Goal: Task Accomplishment & Management: Complete application form

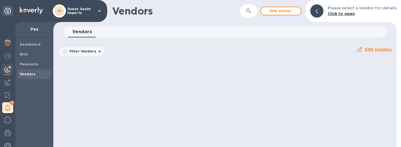
scroll to position [1406, 0]
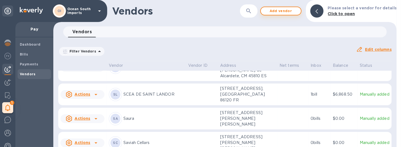
click at [281, 12] on span "Add vendor" at bounding box center [280, 11] width 31 height 7
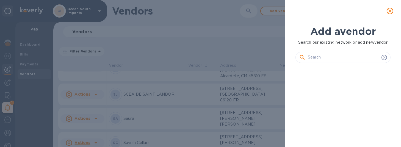
scroll to position [61, 97]
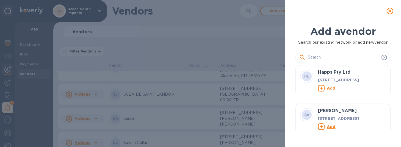
click at [313, 59] on input "text" at bounding box center [344, 57] width 72 height 8
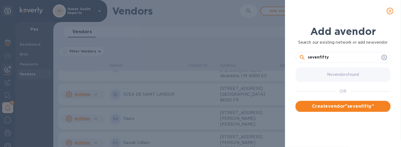
type input "sevenfifty"
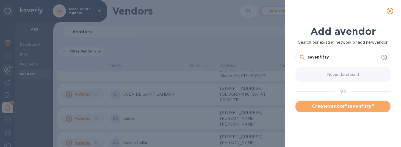
click at [343, 106] on span "Create vendor " sevenfifty "" at bounding box center [343, 106] width 86 height 7
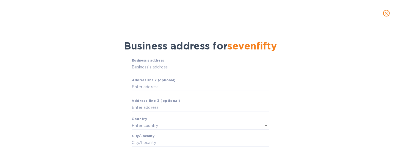
click at [187, 65] on input "Business’s аddress" at bounding box center [201, 67] width 138 height 8
click at [77, 93] on div "Business’s аddress ​ Аddress line 2 (optional) ​ Аddress line 3 (optional) Coun…" at bounding box center [200, 131] width 387 height 152
click at [151, 65] on input "Business’s аddress" at bounding box center [201, 67] width 138 height 8
paste input "text"
drag, startPoint x: 217, startPoint y: 68, endPoint x: 164, endPoint y: 66, distance: 52.6
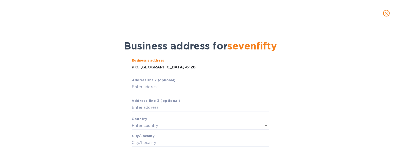
click at [164, 66] on input "P.O. [GEOGRAPHIC_DATA]-6128" at bounding box center [201, 67] width 138 height 8
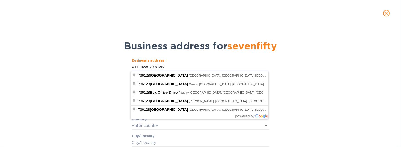
type input "P.O. Box 736128"
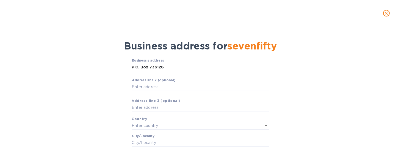
click at [117, 72] on div "Business’s аddress P.O. Box 736128 ​ Аddress line 2 (optional) ​ Аddress line 3…" at bounding box center [200, 131] width 387 height 152
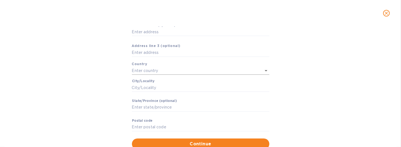
click at [151, 69] on input "text" at bounding box center [193, 71] width 122 height 8
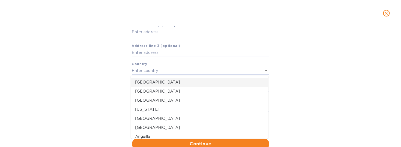
click at [150, 81] on p "[GEOGRAPHIC_DATA]" at bounding box center [199, 82] width 129 height 6
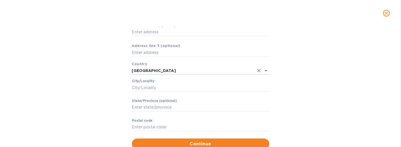
type input "[GEOGRAPHIC_DATA]"
click at [150, 80] on label "Сity/Locаlity" at bounding box center [143, 81] width 23 height 3
click at [150, 84] on input "Сity/Locаlity" at bounding box center [201, 88] width 138 height 8
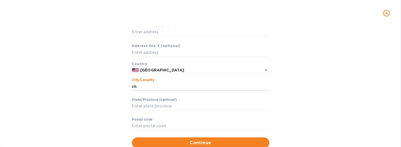
type input "c"
type input "[GEOGRAPHIC_DATA]"
click at [158, 105] on input "Stаte/Province (optional)" at bounding box center [201, 106] width 138 height 8
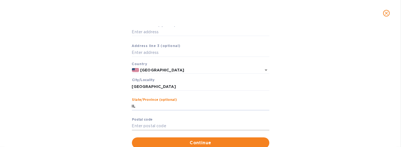
type input "IL"
click at [155, 125] on input "Pоstal cоde" at bounding box center [201, 126] width 138 height 8
type input "60673"
click at [220, 142] on span "Continue" at bounding box center [200, 143] width 129 height 7
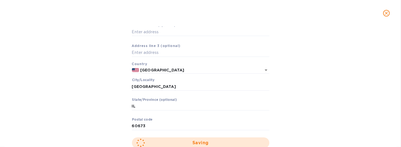
scroll to position [23, 0]
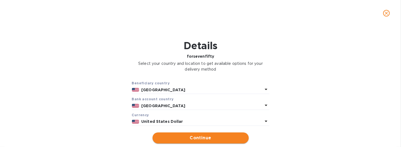
click at [185, 137] on span "Continue" at bounding box center [200, 138] width 87 height 7
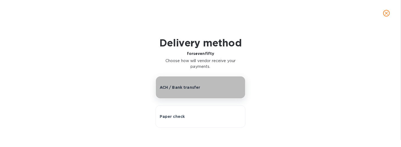
click at [240, 83] on button "ACH / Bank transfer" at bounding box center [201, 87] width 90 height 23
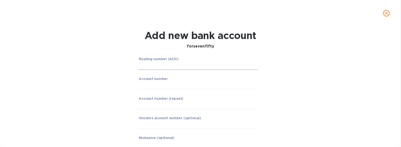
click at [174, 67] on input "string" at bounding box center [198, 66] width 119 height 8
paste input "071000013"
type input "071000013"
click at [243, 79] on div "Account number ​" at bounding box center [198, 87] width 119 height 20
drag, startPoint x: 182, startPoint y: 91, endPoint x: 179, endPoint y: 89, distance: 3.7
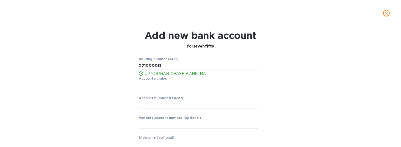
click at [182, 91] on p "​" at bounding box center [198, 93] width 119 height 6
click at [178, 87] on input "string" at bounding box center [198, 85] width 119 height 8
paste input "932629618"
type input "932629618"
click at [169, 108] on input "string" at bounding box center [198, 105] width 119 height 8
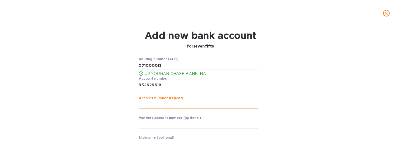
paste input "932629618"
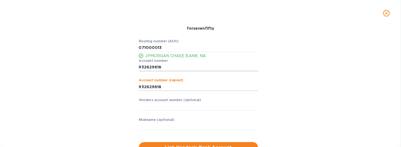
scroll to position [41, 0]
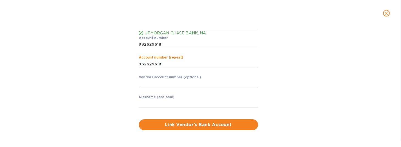
type input "932629618"
click at [155, 84] on input "text" at bounding box center [198, 84] width 119 height 8
click at [158, 101] on input "text" at bounding box center [198, 104] width 119 height 8
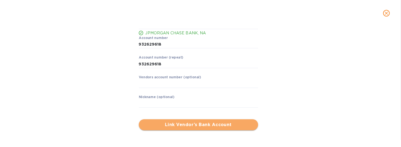
click at [170, 123] on span "Link Vendor’s Bank Account" at bounding box center [198, 125] width 111 height 7
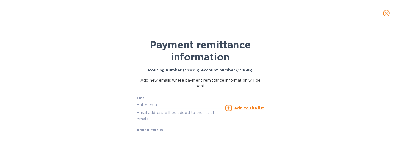
scroll to position [17, 0]
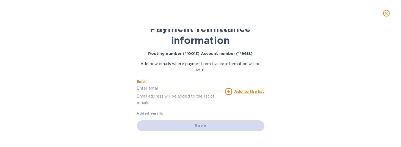
click at [158, 89] on input "text" at bounding box center [180, 88] width 87 height 8
type input "[PERSON_NAME][EMAIL_ADDRESS][DOMAIN_NAME]"
click at [256, 66] on p "Add new emails where payment remittance information will be sent" at bounding box center [201, 67] width 128 height 12
click at [244, 89] on u "Add to the list" at bounding box center [249, 91] width 30 height 4
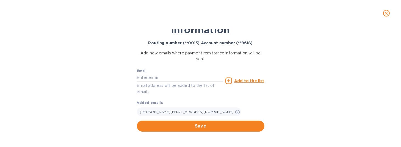
scroll to position [28, 0]
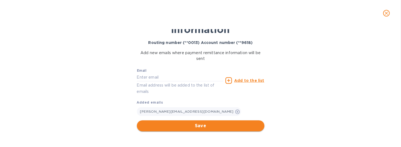
click at [202, 127] on span "Save" at bounding box center [200, 126] width 119 height 7
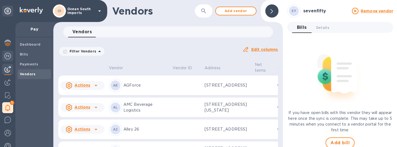
click at [9, 59] on img at bounding box center [7, 56] width 7 height 7
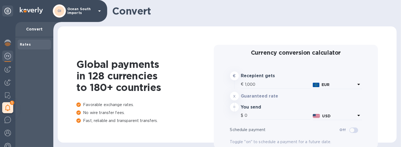
type input "1,176.78"
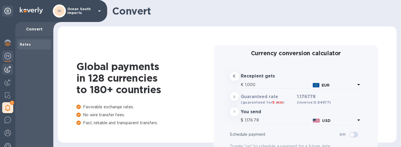
click at [6, 67] on img at bounding box center [7, 69] width 7 height 7
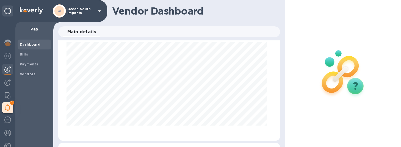
scroll to position [83, 0]
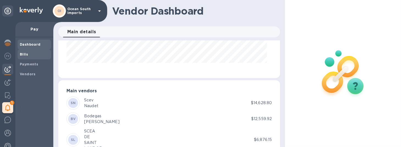
click at [29, 54] on span "Bills" at bounding box center [34, 55] width 29 height 6
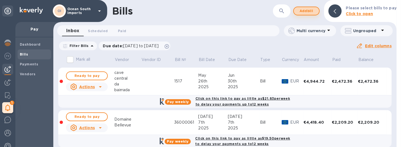
click at [305, 12] on span "Add bill" at bounding box center [306, 11] width 17 height 7
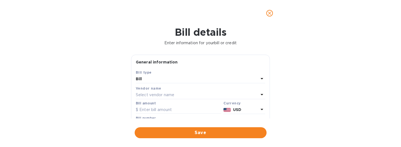
click at [164, 93] on p "Select vendor name" at bounding box center [155, 95] width 39 height 6
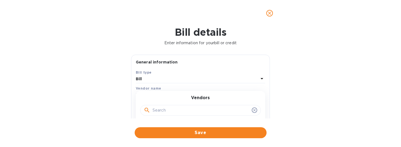
click at [169, 110] on input "text" at bounding box center [201, 110] width 97 height 8
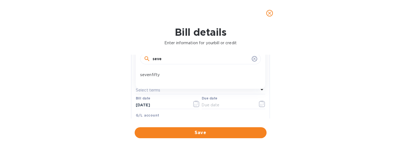
scroll to position [55, 0]
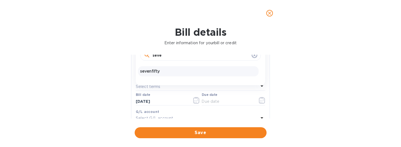
type input "seve"
click at [165, 70] on p "sevenfifty" at bounding box center [198, 71] width 116 height 6
drag, startPoint x: 325, startPoint y: 89, endPoint x: 320, endPoint y: 89, distance: 4.4
click at [323, 89] on div "Bill details Enter information for your bill or credit General information Save…" at bounding box center [200, 86] width 401 height 121
click at [177, 68] on input "text" at bounding box center [201, 70] width 130 height 8
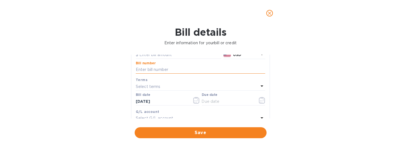
paste input "INV100659"
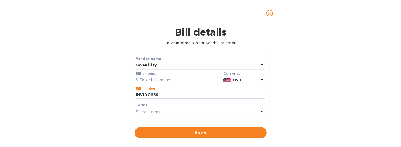
scroll to position [0, 0]
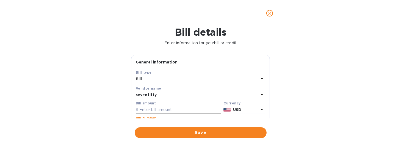
type input "INV100659"
click at [171, 107] on input "text" at bounding box center [179, 110] width 86 height 8
click at [181, 111] on input "950" at bounding box center [180, 110] width 82 height 8
type input "950"
click at [108, 105] on div "Bill details Enter information for your bill or credit General information Save…" at bounding box center [200, 86] width 401 height 121
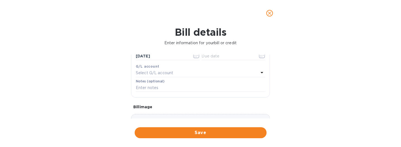
scroll to position [110, 0]
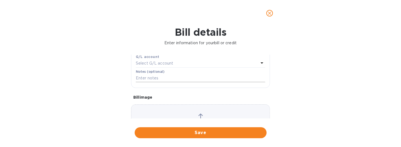
click at [160, 78] on input "text" at bounding box center [201, 78] width 130 height 8
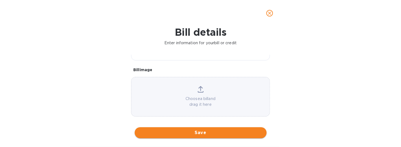
click at [173, 132] on span "Save" at bounding box center [200, 133] width 123 height 7
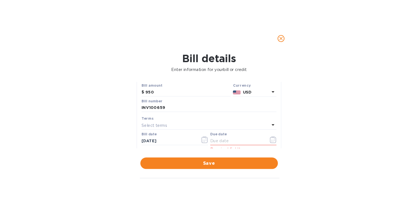
scroll to position [33, 0]
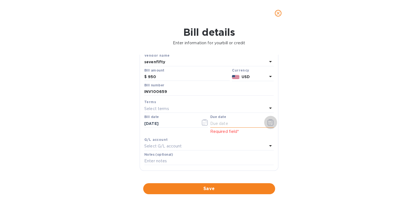
click at [268, 123] on icon "button" at bounding box center [271, 122] width 6 height 7
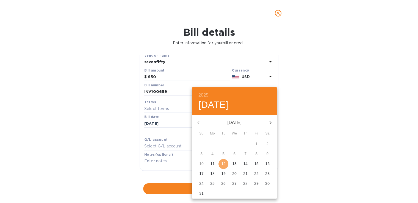
click at [225, 147] on p "12" at bounding box center [223, 164] width 4 height 6
type input "[DATE]"
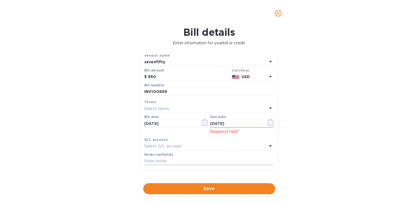
scroll to position [0, 0]
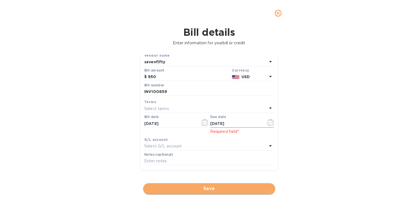
click at [223, 147] on span "Save" at bounding box center [209, 188] width 123 height 7
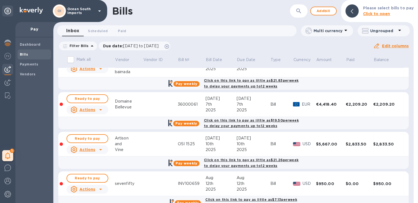
scroll to position [30, 0]
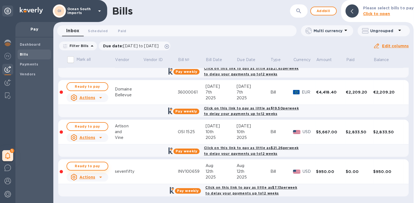
click at [96, 147] on span "Ready to pay" at bounding box center [88, 166] width 32 height 7
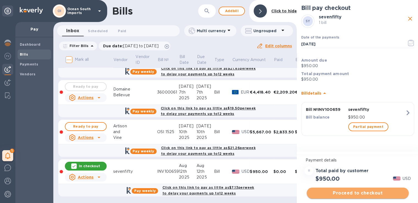
click at [355, 147] on span "Proceed to checkout" at bounding box center [357, 193] width 93 height 7
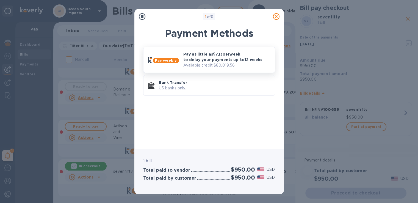
click at [215, 53] on p "Pay as little as $7.13 per week to delay your payments up to 12 weeks" at bounding box center [226, 56] width 87 height 11
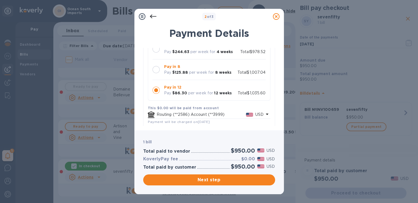
scroll to position [83, 0]
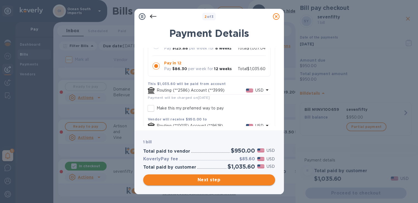
click at [218, 147] on button "Next step" at bounding box center [209, 179] width 132 height 11
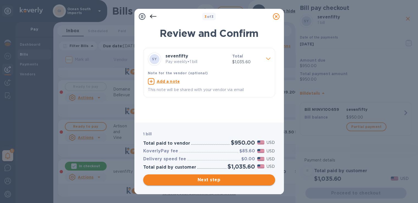
click at [233, 147] on span "Next step" at bounding box center [209, 180] width 123 height 7
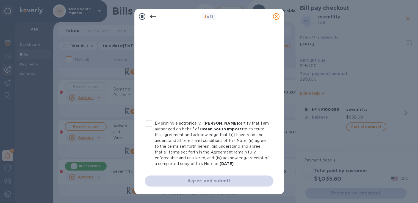
scroll to position [110, 0]
click at [147, 118] on input "By signing electronically, I [PERSON_NAME] certify that I am authorized on beha…" at bounding box center [149, 124] width 12 height 12
checkbox input "true"
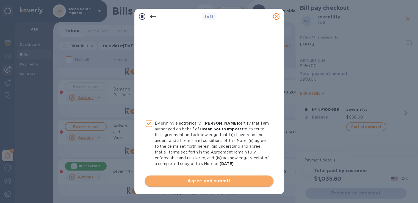
click at [208, 147] on span "Agree and submit" at bounding box center [209, 181] width 120 height 7
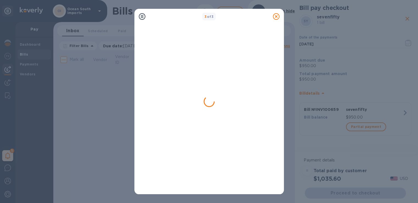
scroll to position [0, 0]
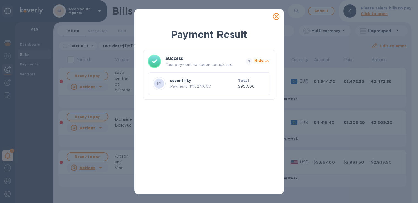
click at [276, 12] on div at bounding box center [276, 16] width 11 height 11
click at [274, 17] on icon at bounding box center [276, 16] width 7 height 7
